Goal: Obtain resource: Download file/media

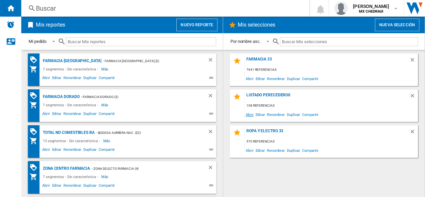
click at [249, 114] on span "Abrir" at bounding box center [250, 114] width 10 height 9
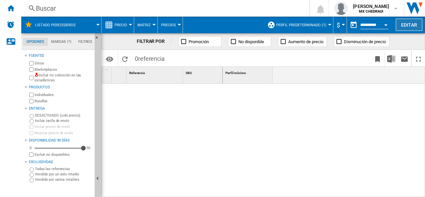
click at [406, 26] on button "Editar" at bounding box center [409, 25] width 27 height 12
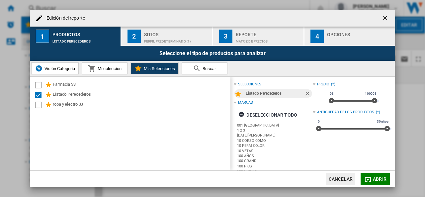
click at [147, 40] on div "Perfil predeterminado (1)" at bounding box center [176, 39] width 65 height 7
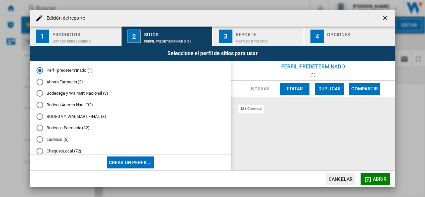
click at [41, 94] on div "Bodedega y Walmart Nacional (3)" at bounding box center [40, 93] width 7 height 7
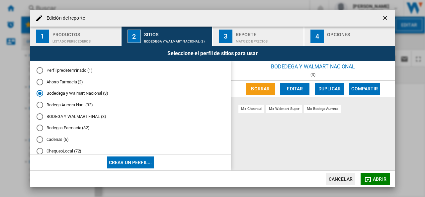
click at [254, 31] on div "Reporte" at bounding box center [268, 32] width 65 height 7
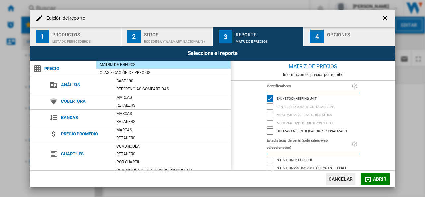
scroll to position [77, 0]
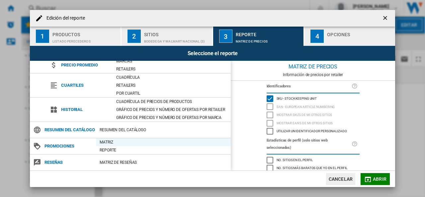
click at [108, 142] on div "Matriz" at bounding box center [163, 142] width 135 height 7
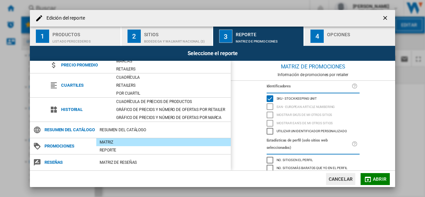
click at [332, 36] on div "button" at bounding box center [359, 39] width 65 height 7
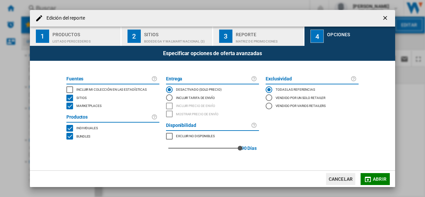
click at [70, 89] on div "INCLUDE MY SITE" at bounding box center [69, 89] width 7 height 7
click at [370, 181] on md-icon "button" at bounding box center [368, 179] width 8 height 8
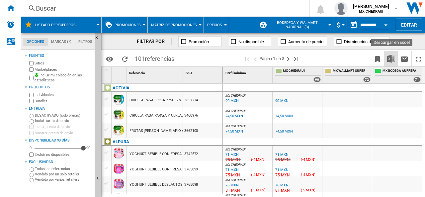
click at [391, 61] on img "Descargar en Excel" at bounding box center [392, 59] width 8 height 8
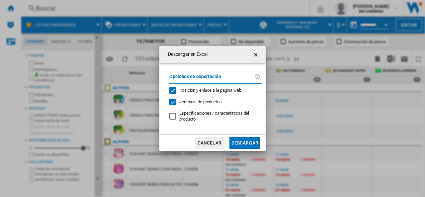
click at [243, 141] on button "Descargar" at bounding box center [245, 143] width 31 height 12
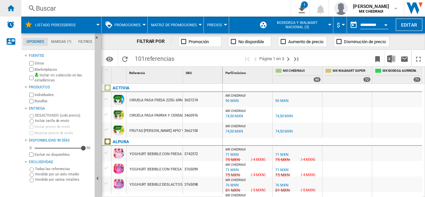
click at [7, 6] on ng-md-icon "Inicio" at bounding box center [11, 8] width 8 height 8
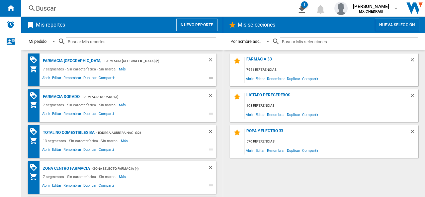
click at [386, 23] on button "Nueva selección" at bounding box center [397, 25] width 45 height 13
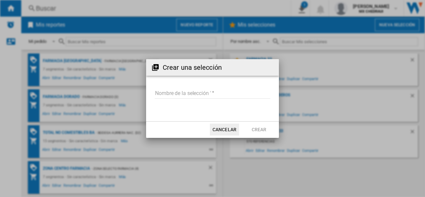
click at [195, 93] on input "Nombre de la selección '" at bounding box center [213, 94] width 116 height 10
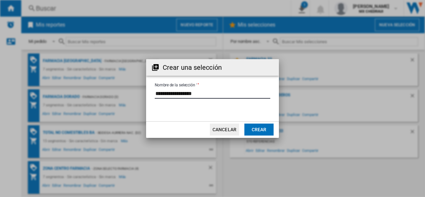
type input "**********"
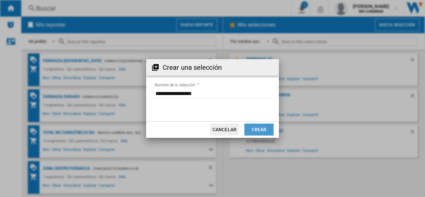
click at [258, 131] on button "Crear" at bounding box center [259, 130] width 29 height 12
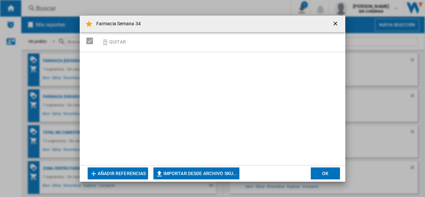
click at [194, 174] on button "Importar desde archivo SKU..." at bounding box center [197, 174] width 86 height 12
type input "**********"
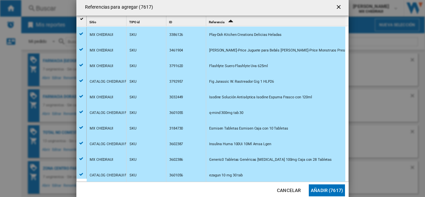
click at [334, 193] on button "Añadir (7617)" at bounding box center [327, 190] width 36 height 12
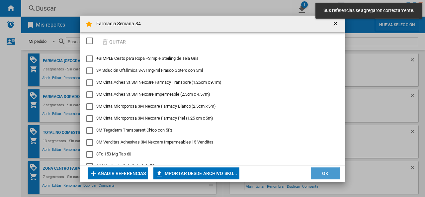
click at [331, 172] on button "OK" at bounding box center [325, 174] width 29 height 12
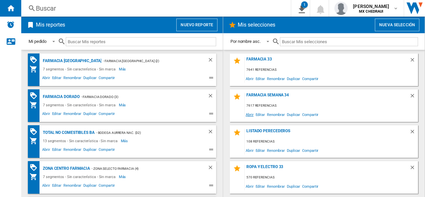
click at [247, 116] on span "Abrir" at bounding box center [250, 114] width 10 height 9
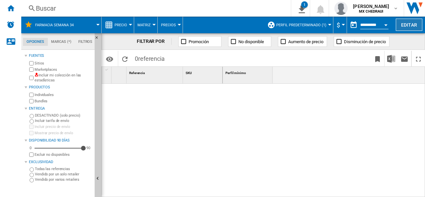
click at [412, 25] on button "Editar" at bounding box center [409, 25] width 27 height 12
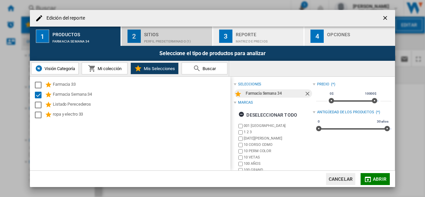
click at [172, 30] on div "Sitios" at bounding box center [176, 32] width 65 height 7
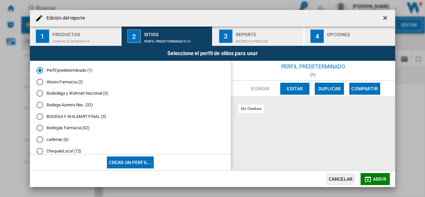
click at [39, 139] on div "cadenas (6)" at bounding box center [40, 139] width 7 height 7
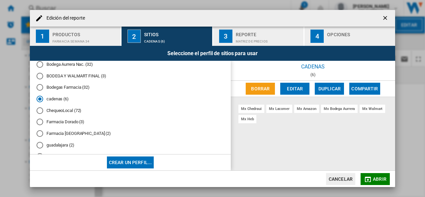
scroll to position [73, 0]
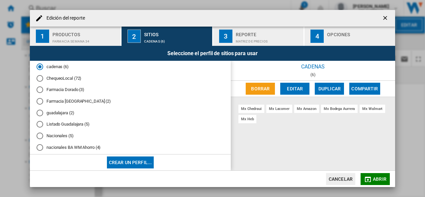
click at [42, 138] on div "Nacionales (5)" at bounding box center [40, 136] width 7 height 7
click at [252, 34] on div "Reporte" at bounding box center [268, 32] width 65 height 7
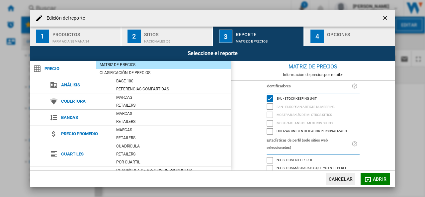
scroll to position [77, 0]
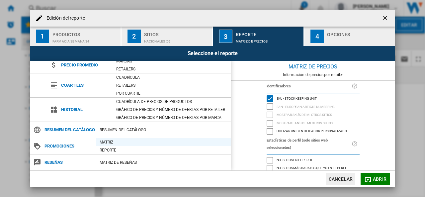
click at [104, 142] on div "Matriz" at bounding box center [163, 142] width 135 height 7
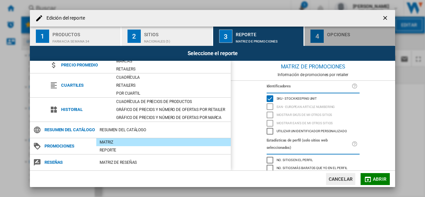
click at [334, 33] on div "Opciones" at bounding box center [359, 32] width 65 height 7
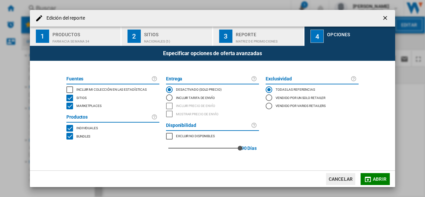
click at [69, 89] on div "INCLUDE MY SITE" at bounding box center [69, 89] width 7 height 7
click at [367, 177] on md-icon "Edición del ..." at bounding box center [368, 179] width 8 height 8
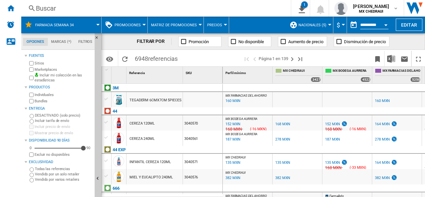
click at [381, 192] on div "MX FARMACIAS DEL AHORRO -1.0 % 74 MXN % N/A NaN MXN ( 74 MXN ) MX FARMACIAS DEL…" at bounding box center [398, 199] width 50 height 15
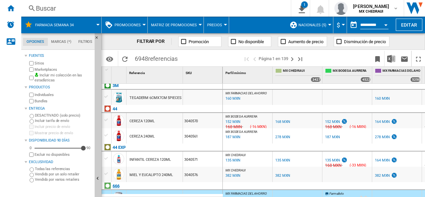
drag, startPoint x: 316, startPoint y: 193, endPoint x: 177, endPoint y: 188, distance: 139.4
click at [177, 188] on div "1 Referencia 1 SKU 1 3M TEGADERM 6CMX7CM 5PIECES 44 CEREZA 120ML 3040570 CEREZA…" at bounding box center [263, 132] width 323 height 130
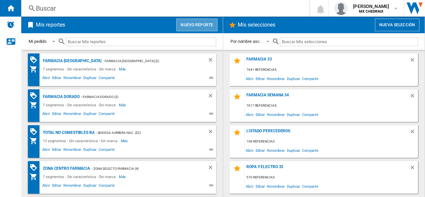
click at [200, 24] on button "Nuevo reporte" at bounding box center [196, 25] width 41 height 13
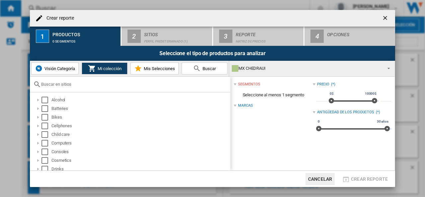
click at [256, 70] on div "MX CHEDRAUI" at bounding box center [307, 68] width 150 height 9
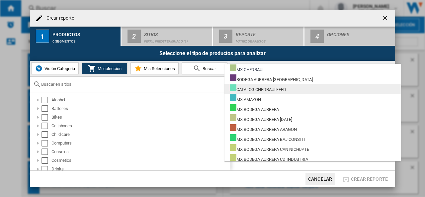
click at [263, 88] on div "CATALOG CHEDRAUI FEED" at bounding box center [258, 88] width 57 height 8
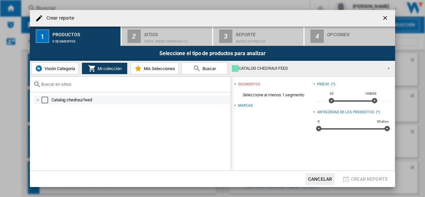
click at [44, 100] on div "Select" at bounding box center [45, 100] width 7 height 7
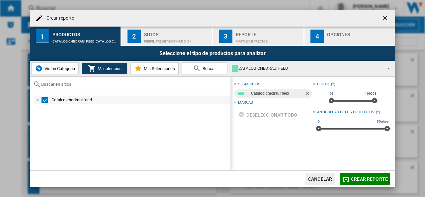
click at [40, 100] on div at bounding box center [38, 100] width 7 height 7
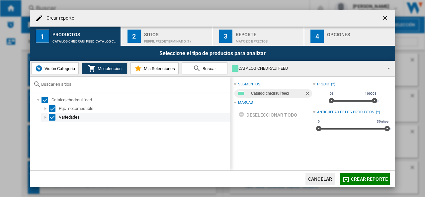
click at [52, 117] on div "Select" at bounding box center [52, 117] width 7 height 7
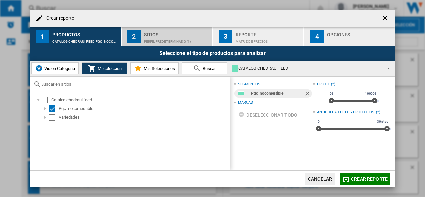
click at [173, 38] on div "Perfil predeterminado (1)" at bounding box center [176, 39] width 65 height 7
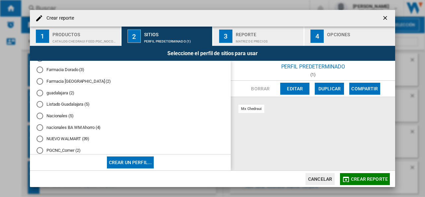
scroll to position [99, 0]
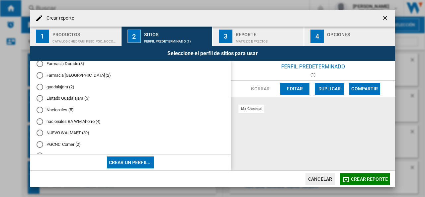
click at [41, 108] on div "Nacionales (5)" at bounding box center [40, 110] width 7 height 7
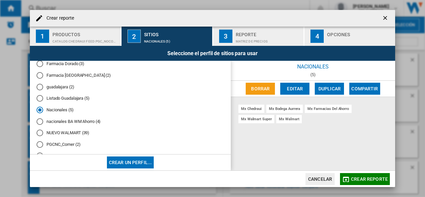
click at [252, 38] on div "Matriz de precios" at bounding box center [268, 39] width 65 height 7
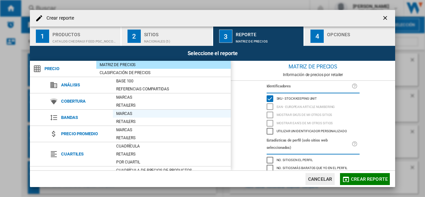
scroll to position [77, 0]
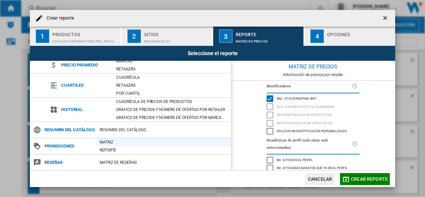
click at [103, 139] on div "Matriz" at bounding box center [163, 142] width 135 height 7
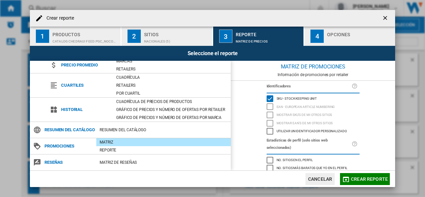
click at [348, 36] on div "button" at bounding box center [359, 39] width 65 height 7
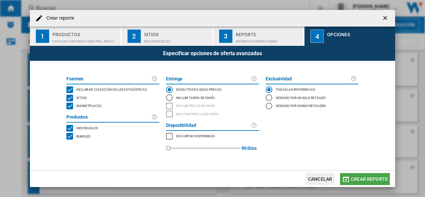
click at [359, 179] on span "Crear reporte" at bounding box center [369, 178] width 37 height 5
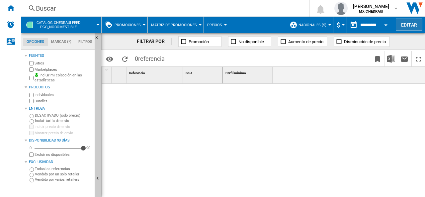
click at [411, 24] on button "Editar" at bounding box center [409, 25] width 27 height 12
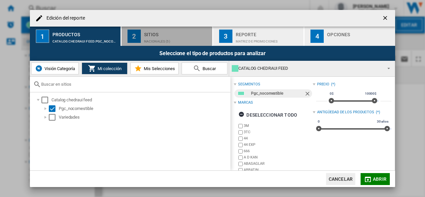
click at [153, 34] on div "Sitios" at bounding box center [176, 32] width 65 height 7
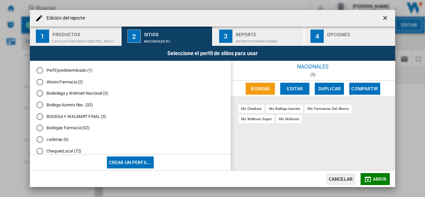
click at [261, 44] on button "3 Reporte Matriz de PROMOCIONES" at bounding box center [258, 36] width 91 height 19
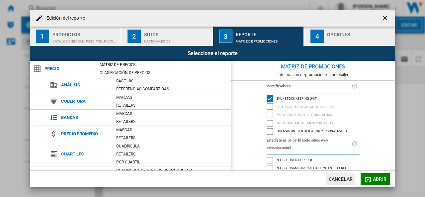
click at [326, 38] on button "4 Opciones" at bounding box center [350, 36] width 91 height 19
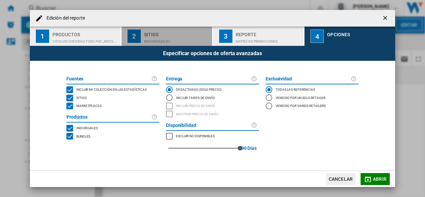
click at [178, 40] on div "Nacionales (5)" at bounding box center [176, 39] width 65 height 7
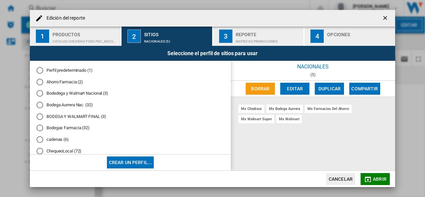
click at [378, 178] on span "Abrir" at bounding box center [380, 178] width 14 height 5
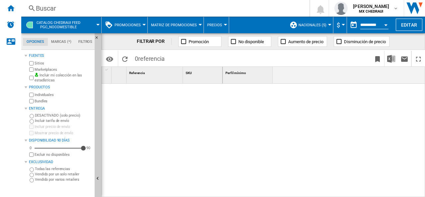
click at [313, 25] on span "Nacionales (5)" at bounding box center [313, 25] width 28 height 4
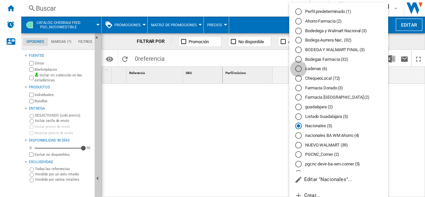
click at [301, 66] on div "cadenas (6)" at bounding box center [298, 68] width 7 height 7
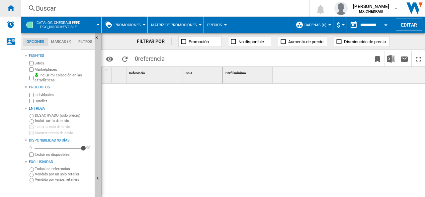
click at [14, 7] on ng-md-icon "Inicio" at bounding box center [11, 8] width 8 height 8
